Goal: Task Accomplishment & Management: Manage account settings

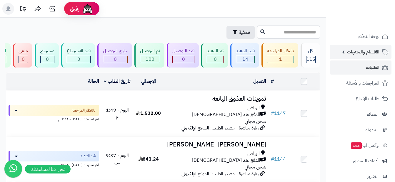
click at [373, 54] on span "الأقسام والمنتجات" at bounding box center [363, 52] width 32 height 8
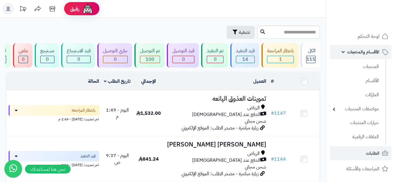
click at [352, 53] on span "الأقسام والمنتجات" at bounding box center [363, 52] width 32 height 8
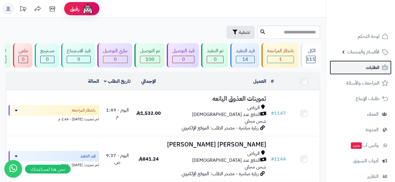
click at [374, 68] on span "الطلبات" at bounding box center [373, 67] width 14 height 8
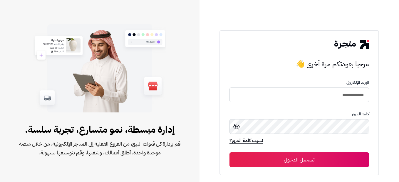
click at [349, 158] on button "تسجيل الدخول" at bounding box center [300, 160] width 140 height 15
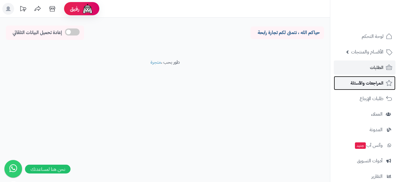
click at [360, 81] on span "المراجعات والأسئلة" at bounding box center [367, 83] width 33 height 8
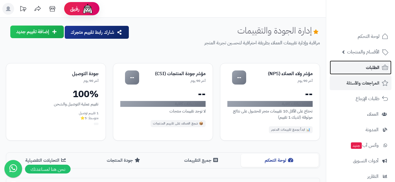
click at [380, 69] on link "الطلبات" at bounding box center [361, 68] width 62 height 14
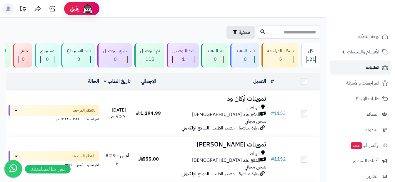
click at [380, 71] on link "الطلبات" at bounding box center [361, 68] width 62 height 14
click at [379, 68] on link "الطلبات" at bounding box center [361, 68] width 62 height 14
click at [351, 63] on link "الطلبات" at bounding box center [361, 68] width 62 height 14
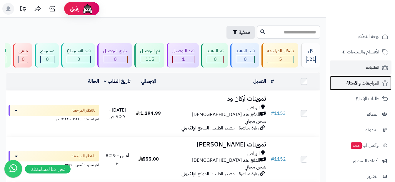
click at [353, 79] on span "المراجعات والأسئلة" at bounding box center [362, 83] width 33 height 8
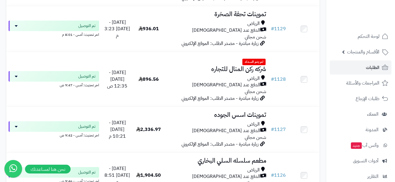
scroll to position [1000, 0]
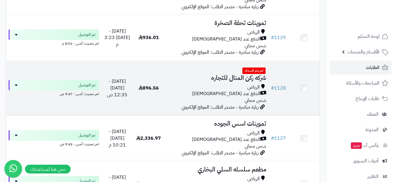
click at [134, 88] on td "896.56" at bounding box center [148, 88] width 31 height 55
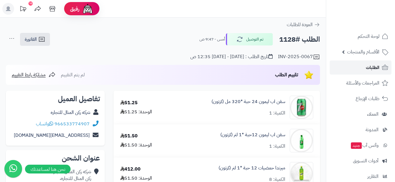
click at [360, 66] on link "الطلبات" at bounding box center [361, 68] width 62 height 14
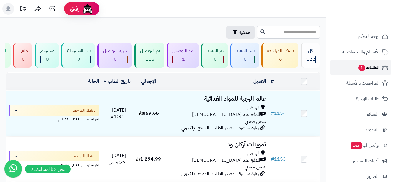
click at [371, 65] on span "الطلبات 1" at bounding box center [368, 67] width 22 height 8
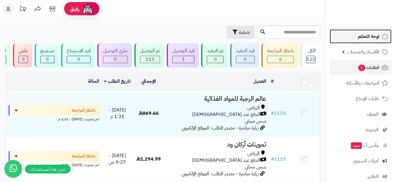
click at [360, 38] on span "لوحة التحكم" at bounding box center [368, 36] width 21 height 8
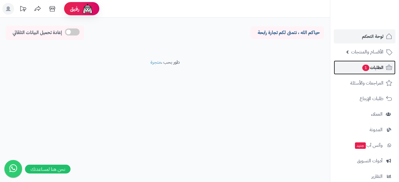
click at [377, 73] on link "الطلبات 1" at bounding box center [365, 68] width 62 height 14
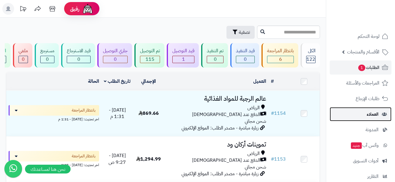
click at [368, 114] on span "العملاء" at bounding box center [373, 114] width 12 height 8
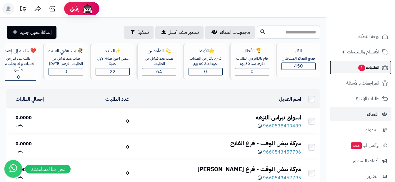
click at [367, 69] on span "الطلبات 1" at bounding box center [368, 67] width 22 height 8
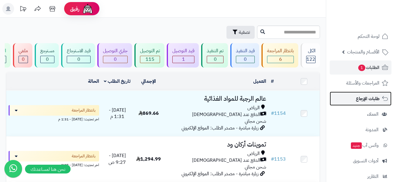
click at [376, 97] on span "طلبات الإرجاع" at bounding box center [368, 99] width 24 height 8
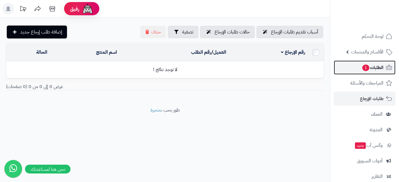
click at [376, 71] on span "الطلبات 1" at bounding box center [373, 67] width 22 height 8
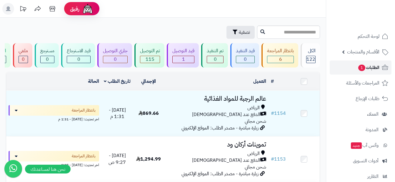
click at [374, 64] on span "الطلبات 1" at bounding box center [368, 67] width 22 height 8
click at [364, 70] on span "الطلبات 1" at bounding box center [368, 67] width 22 height 8
click at [378, 67] on span "الطلبات 1" at bounding box center [368, 67] width 22 height 8
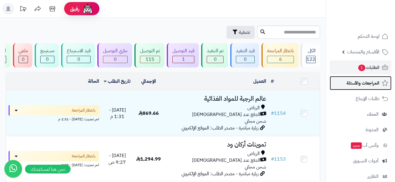
click at [357, 86] on span "المراجعات والأسئلة" at bounding box center [362, 83] width 33 height 8
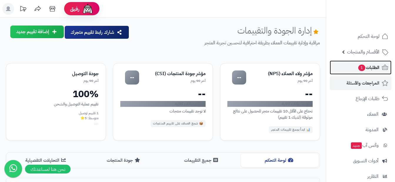
click at [370, 65] on span "الطلبات 1" at bounding box center [368, 67] width 22 height 8
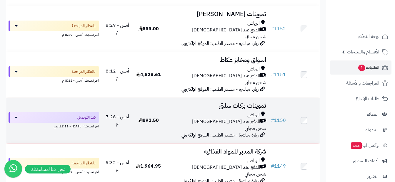
scroll to position [206, 0]
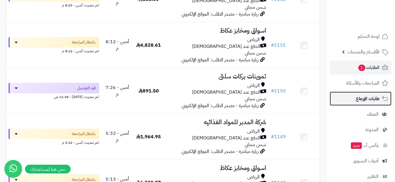
click at [365, 102] on span "طلبات الإرجاع" at bounding box center [368, 99] width 24 height 8
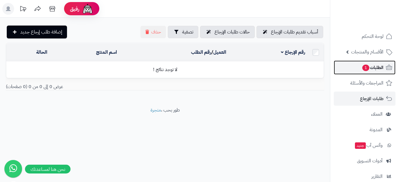
drag, startPoint x: 0, startPoint y: 0, endPoint x: 379, endPoint y: 68, distance: 384.9
click at [379, 68] on span "الطلبات 1" at bounding box center [373, 67] width 22 height 8
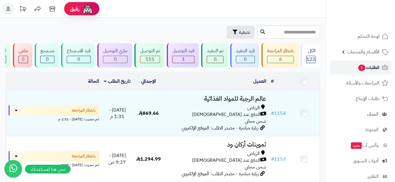
click at [371, 73] on link "الطلبات 1" at bounding box center [361, 68] width 62 height 14
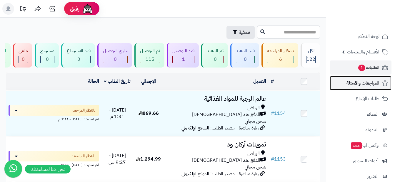
drag, startPoint x: 0, startPoint y: 0, endPoint x: 382, endPoint y: 84, distance: 390.8
click at [382, 84] on icon at bounding box center [384, 83] width 7 height 7
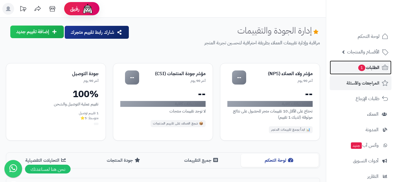
click at [379, 71] on span "الطلبات 1" at bounding box center [368, 67] width 22 height 8
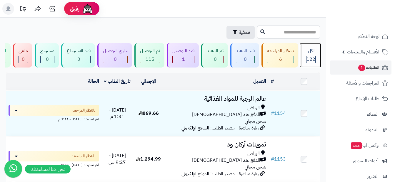
click at [307, 57] on span "122" at bounding box center [310, 59] width 9 height 7
click at [309, 50] on div "الكل" at bounding box center [310, 51] width 9 height 7
click at [285, 50] on div "بانتظار المراجعة" at bounding box center [280, 51] width 27 height 7
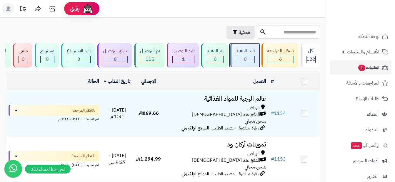
click at [240, 49] on div "قيد التنفيذ" at bounding box center [245, 51] width 19 height 7
click at [288, 36] on input "text" at bounding box center [288, 32] width 63 height 13
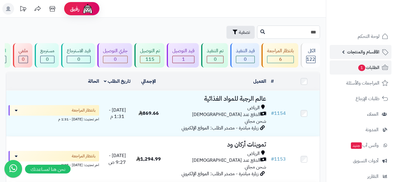
type input "***"
click at [380, 52] on link "الأقسام والمنتجات" at bounding box center [361, 52] width 62 height 14
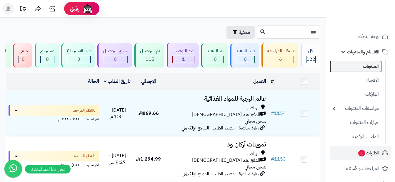
click at [362, 68] on link "المنتجات" at bounding box center [356, 67] width 52 height 12
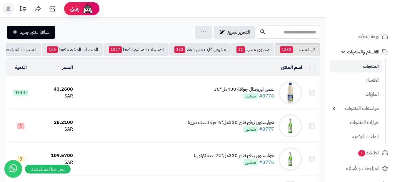
drag, startPoint x: 0, startPoint y: 0, endPoint x: 303, endPoint y: 33, distance: 304.3
click at [303, 33] on input "text" at bounding box center [288, 32] width 63 height 13
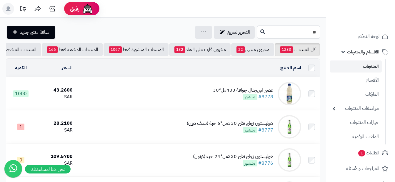
type input "*"
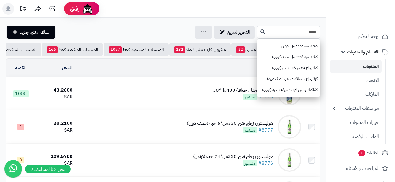
click at [306, 33] on input "****" at bounding box center [288, 32] width 63 height 13
type input "*"
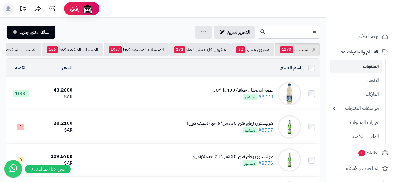
type input "*"
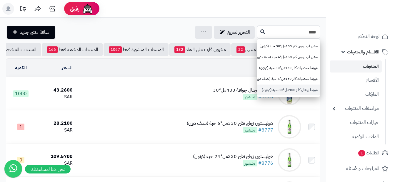
type input "****"
click at [295, 90] on link "ميرندا برتقال كانز 150مل*30 حبة (كرتون)" at bounding box center [288, 90] width 63 height 11
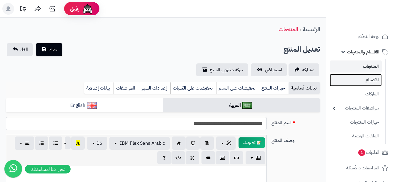
click at [374, 77] on link "الأقسام" at bounding box center [356, 80] width 52 height 12
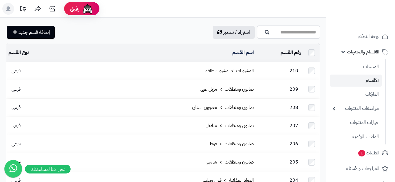
click at [367, 52] on span "الأقسام والمنتجات" at bounding box center [363, 52] width 32 height 8
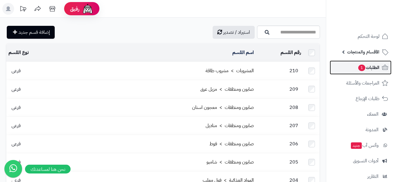
click at [370, 71] on span "الطلبات 1" at bounding box center [368, 67] width 22 height 8
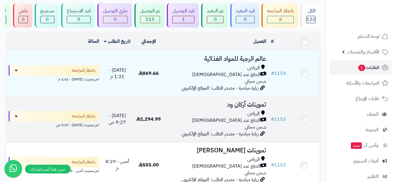
scroll to position [59, 0]
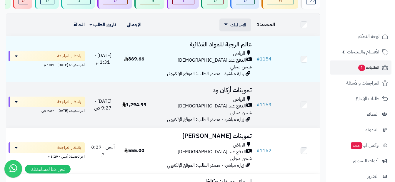
click at [198, 109] on div "الدفع عند [DEMOGRAPHIC_DATA]" at bounding box center [202, 106] width 100 height 7
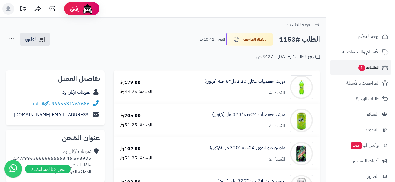
click at [9, 39] on icon at bounding box center [12, 39] width 12 height 12
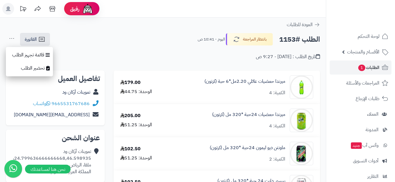
click at [148, 41] on div "الطلب #1153 بانتظار المراجعة [DATE] - 10:41 ص الفاتورة طباعة الفاتورة إرسال الف…" at bounding box center [163, 40] width 314 height 14
